Goal: Transaction & Acquisition: Download file/media

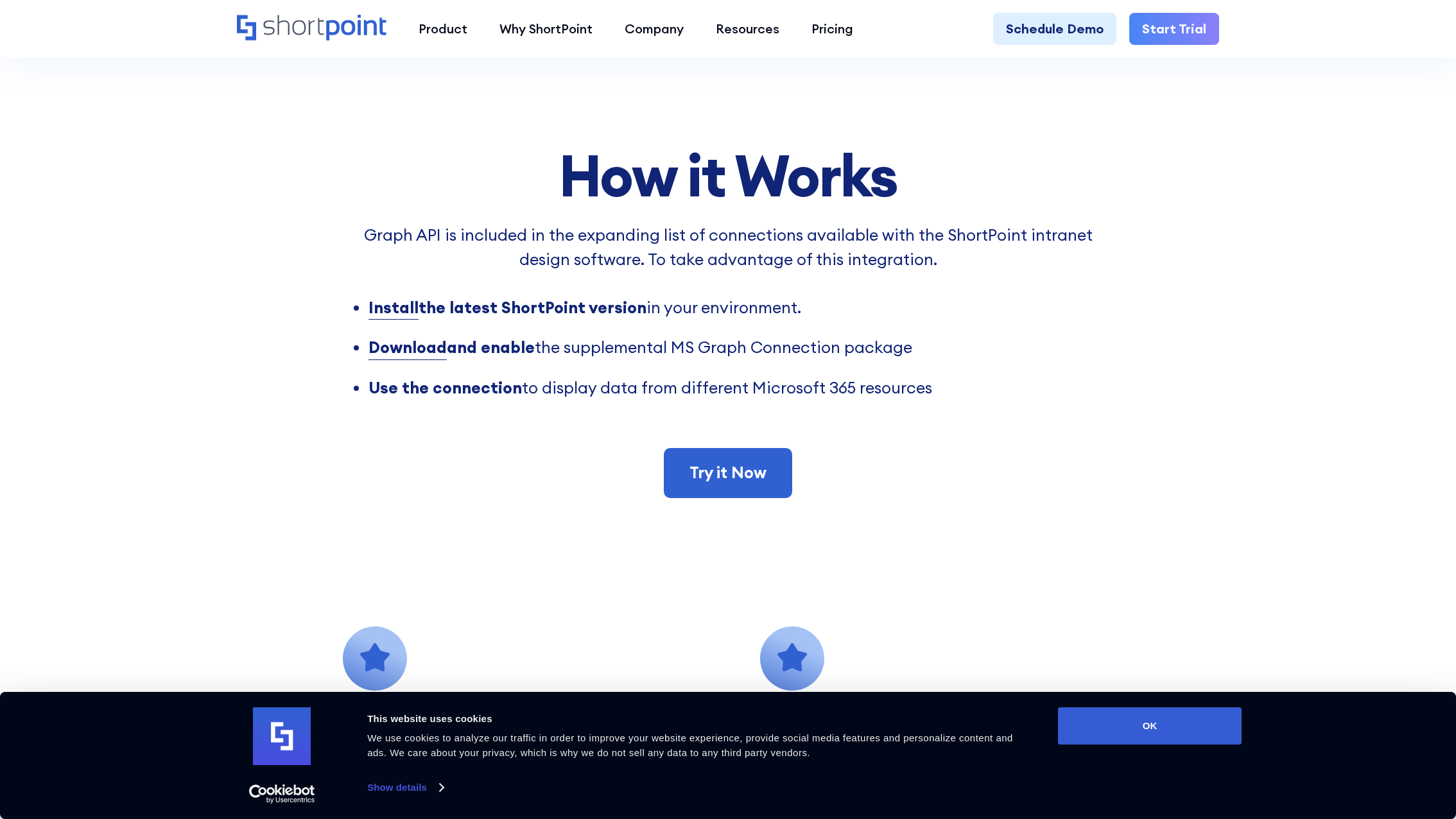
scroll to position [1198, 0]
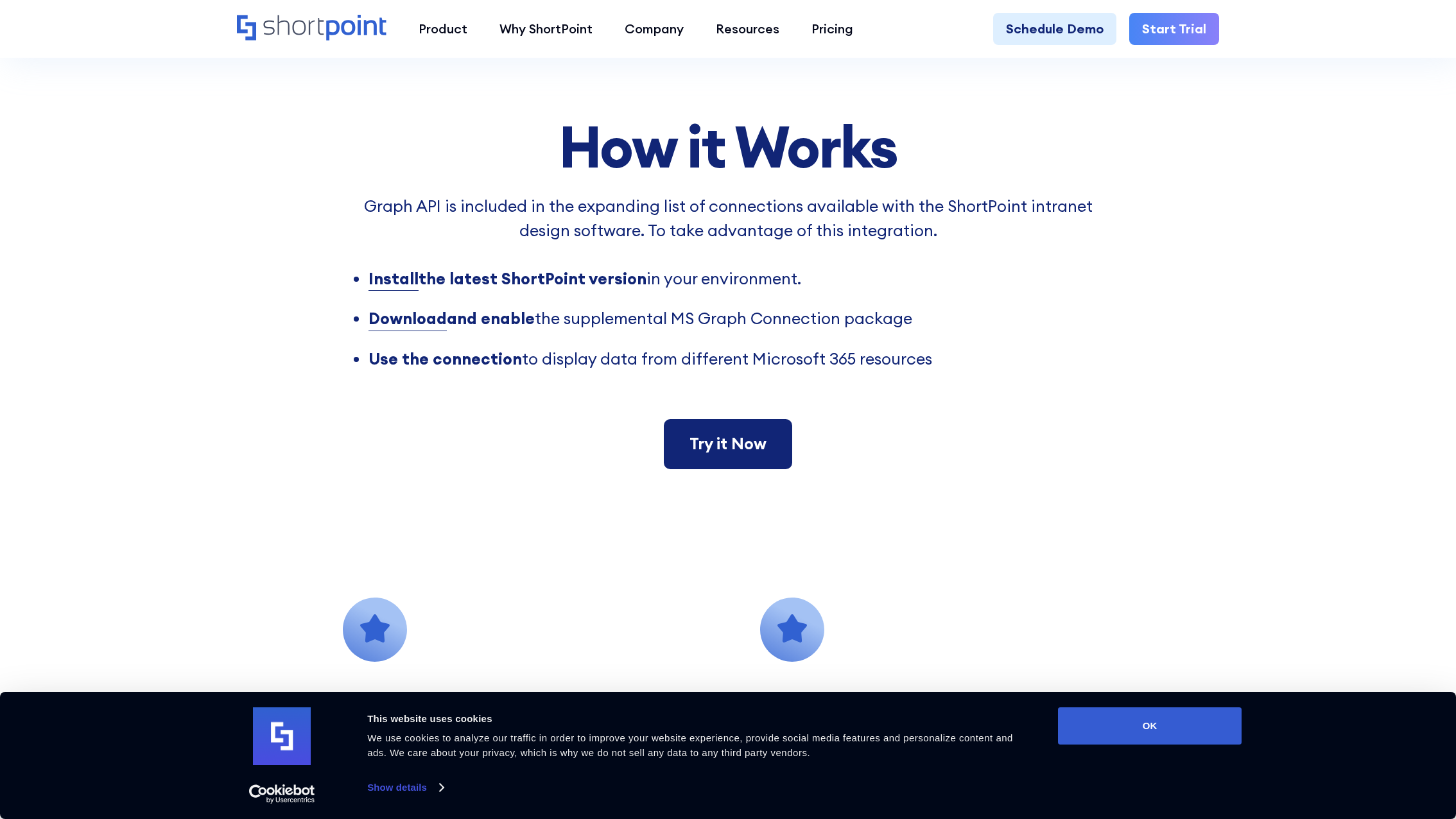
click at [716, 455] on link "Try it Now" at bounding box center [728, 444] width 128 height 50
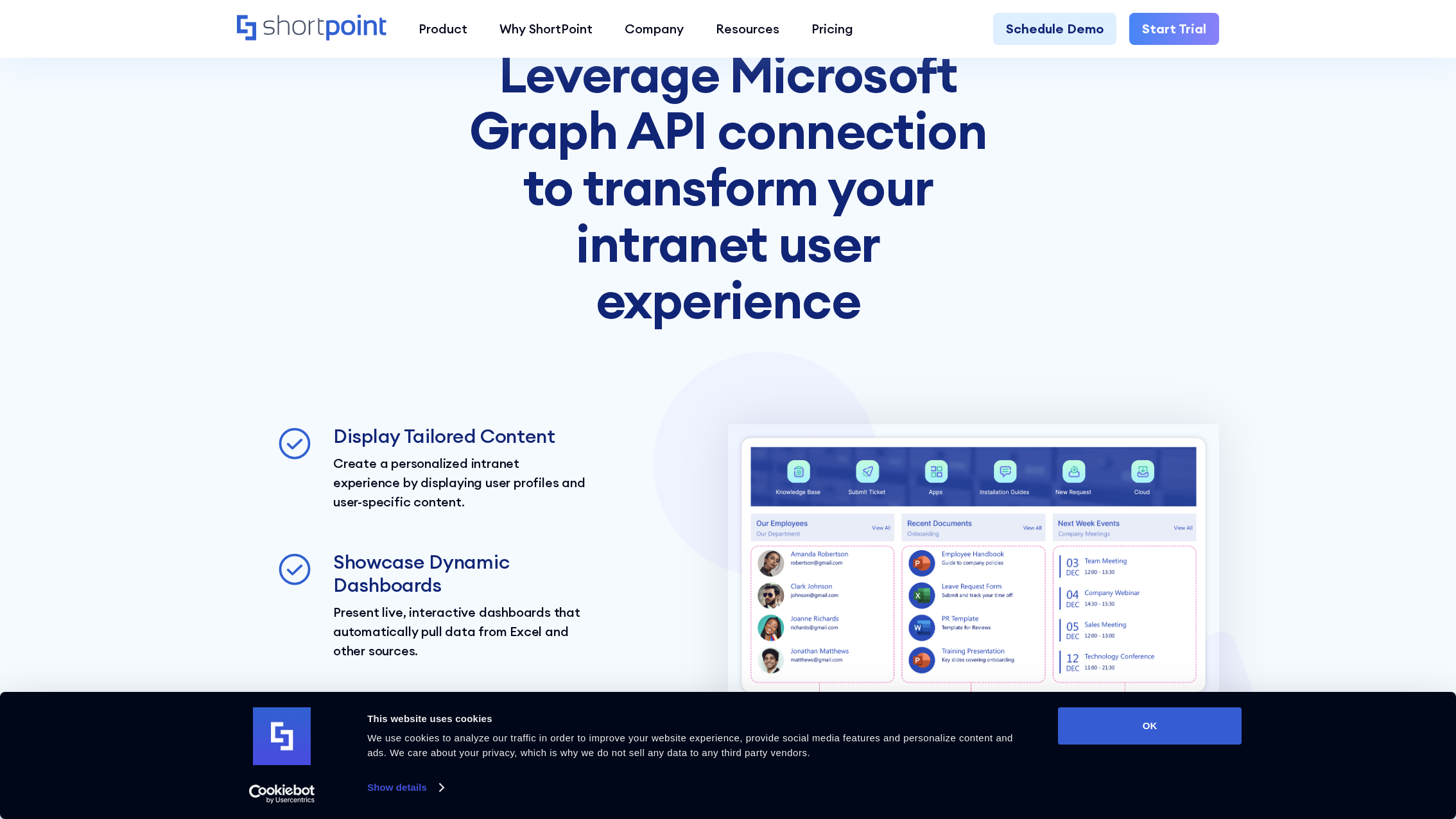
scroll to position [2545, 0]
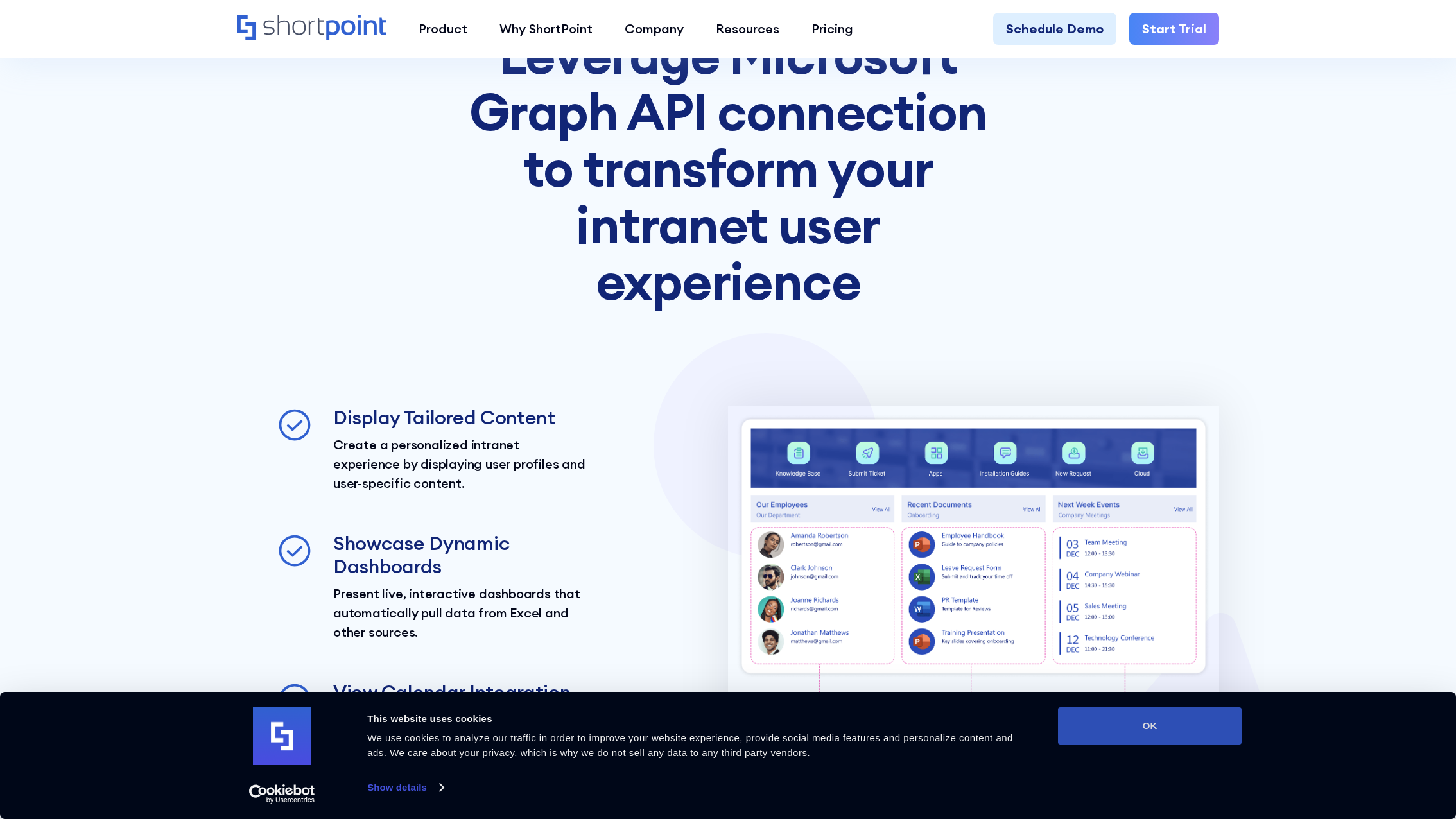
click at [1114, 726] on button "OK" at bounding box center [1150, 726] width 183 height 38
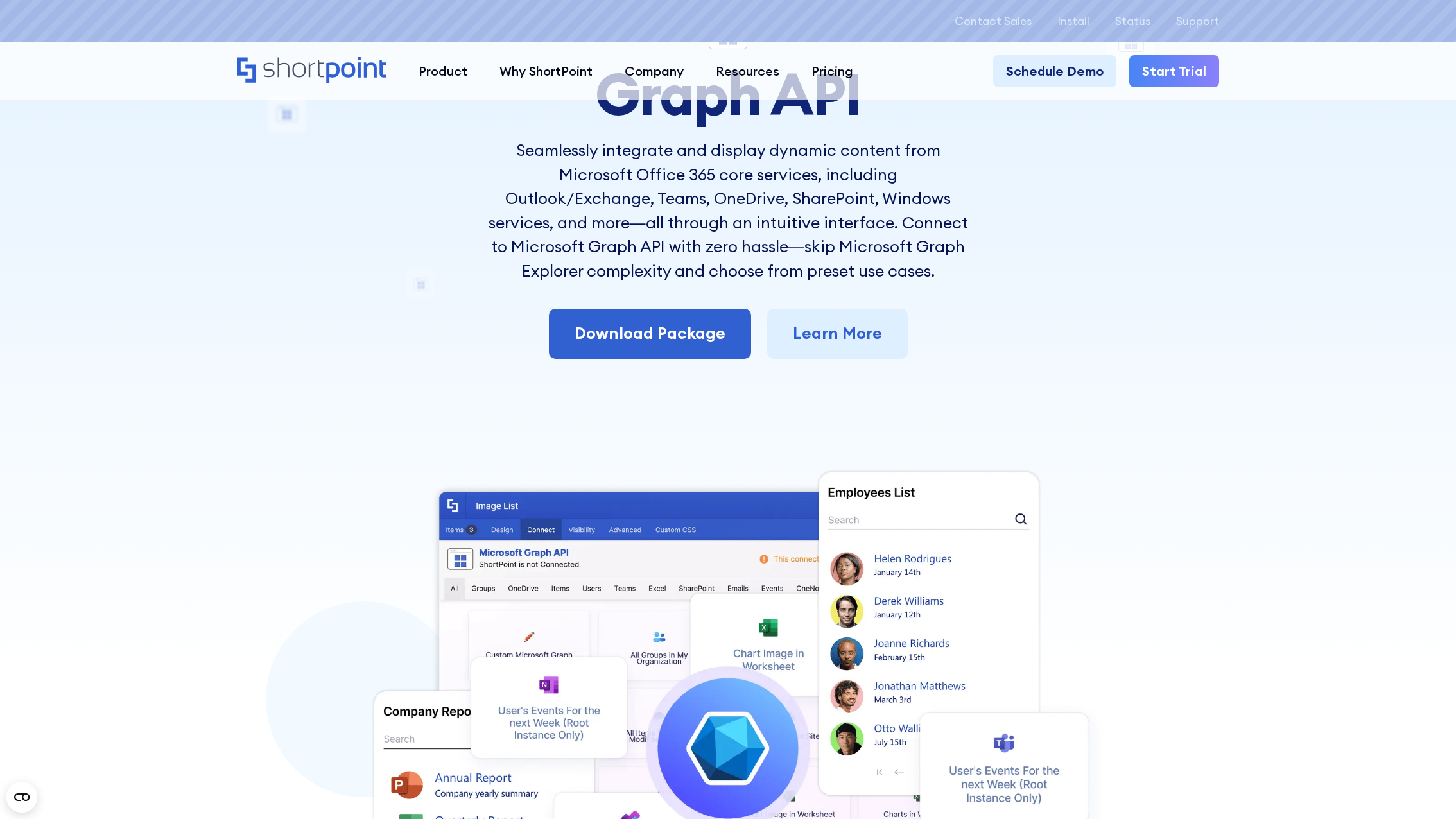
scroll to position [0, 0]
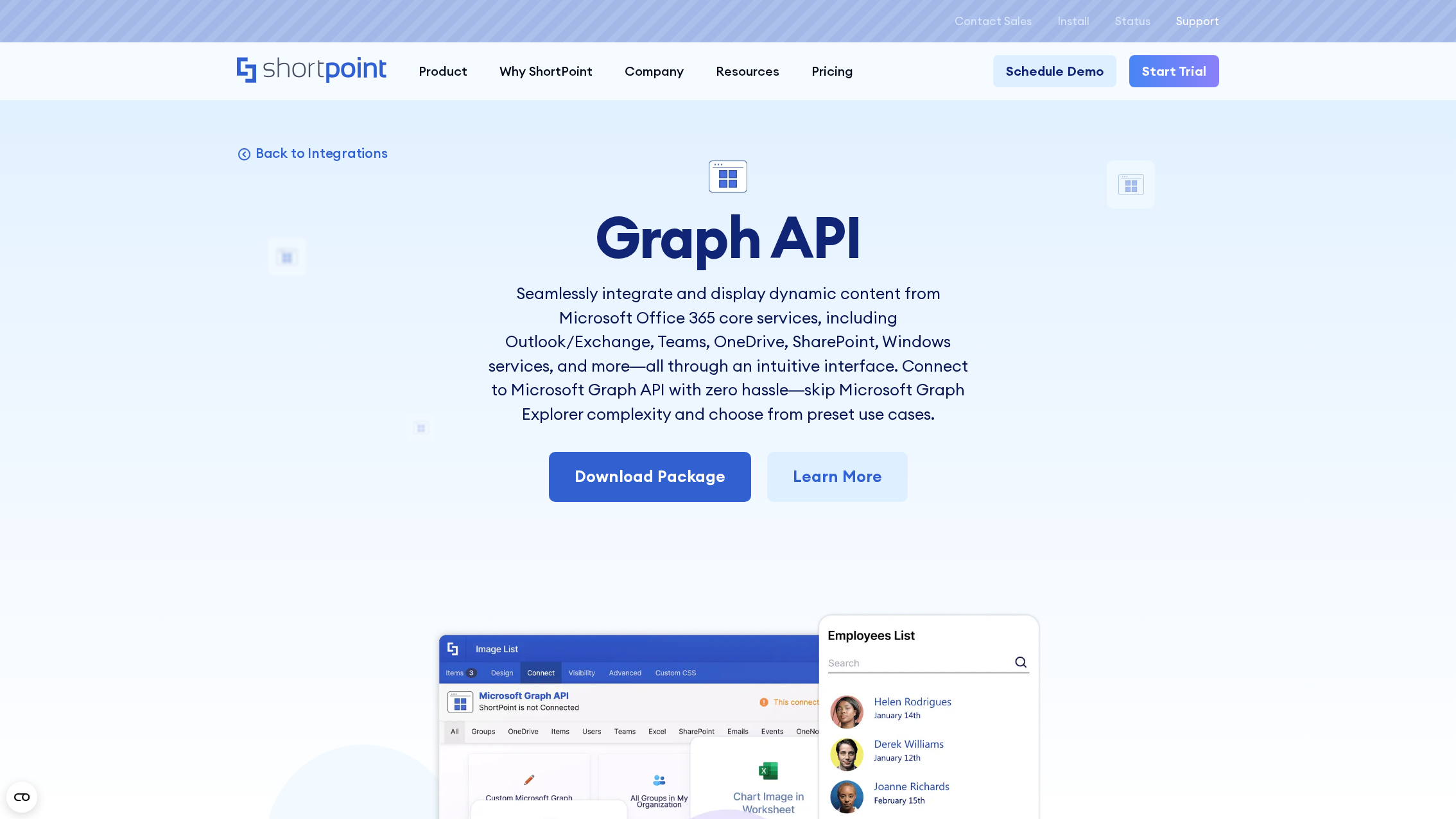
click at [1202, 23] on p "Support" at bounding box center [1197, 21] width 43 height 13
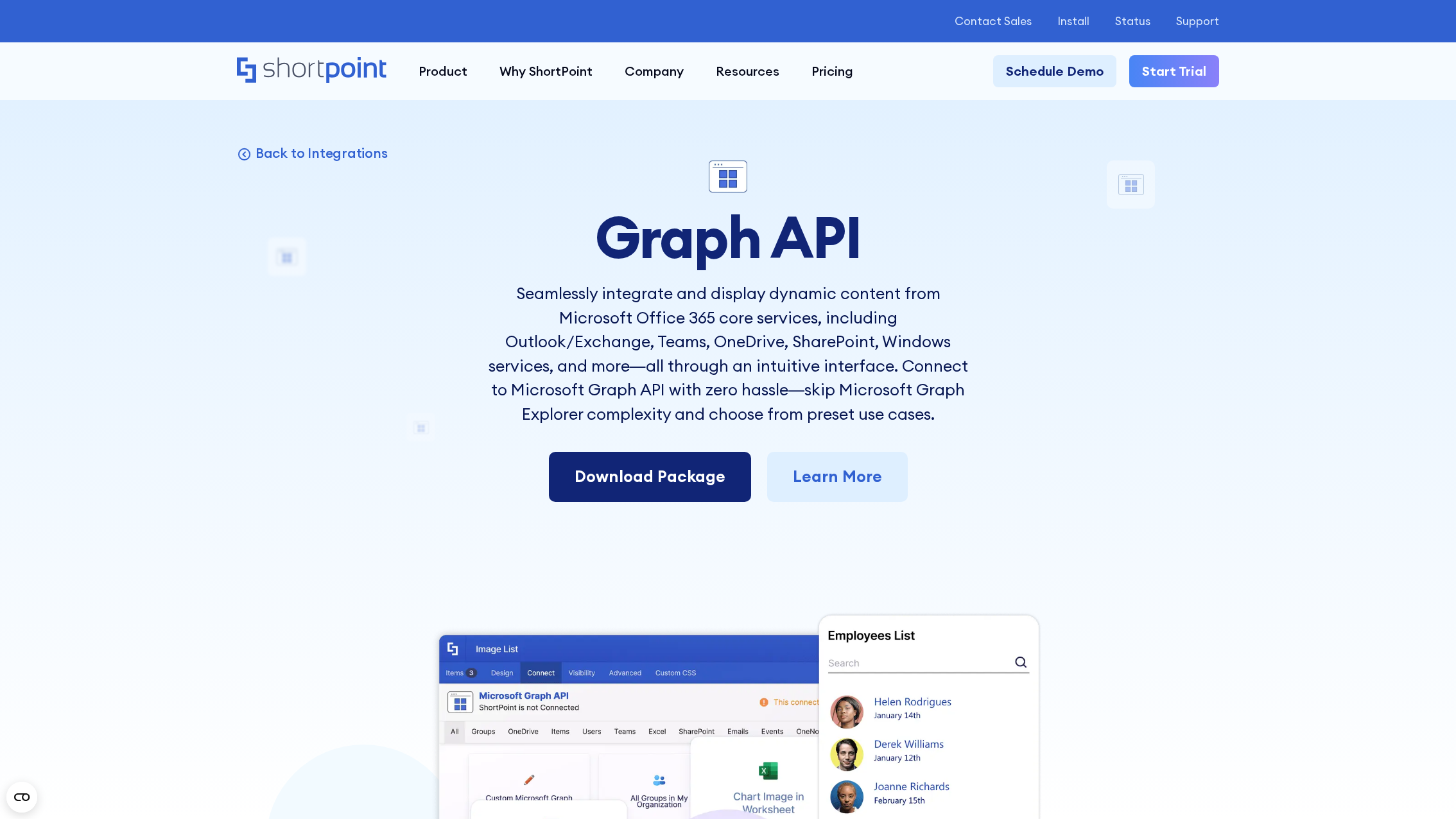
click at [663, 480] on link "Download Package" at bounding box center [650, 477] width 202 height 50
